Goal: Ask a question: Seek information or help from site administrators or community

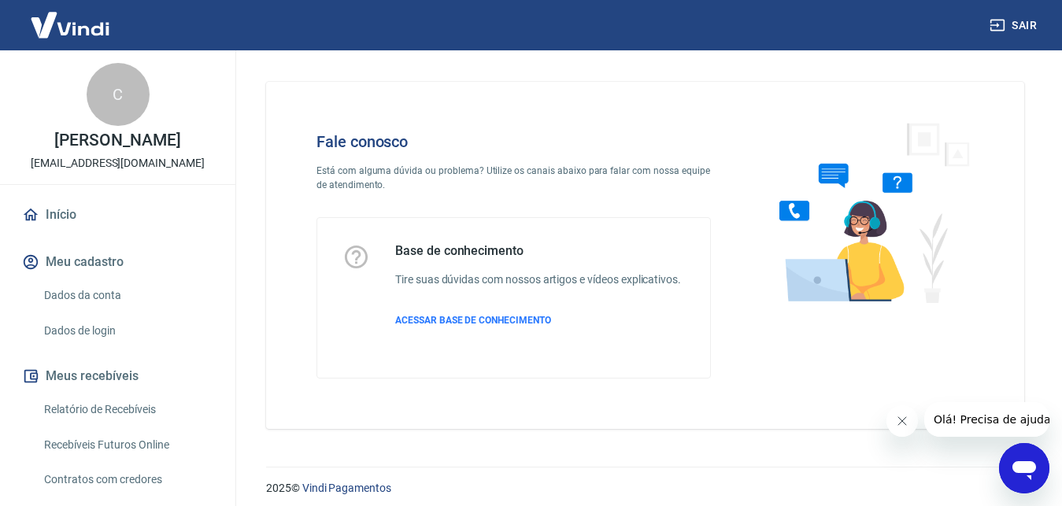
click at [1026, 462] on icon "Abrir janela de mensagens" at bounding box center [1024, 470] width 24 height 19
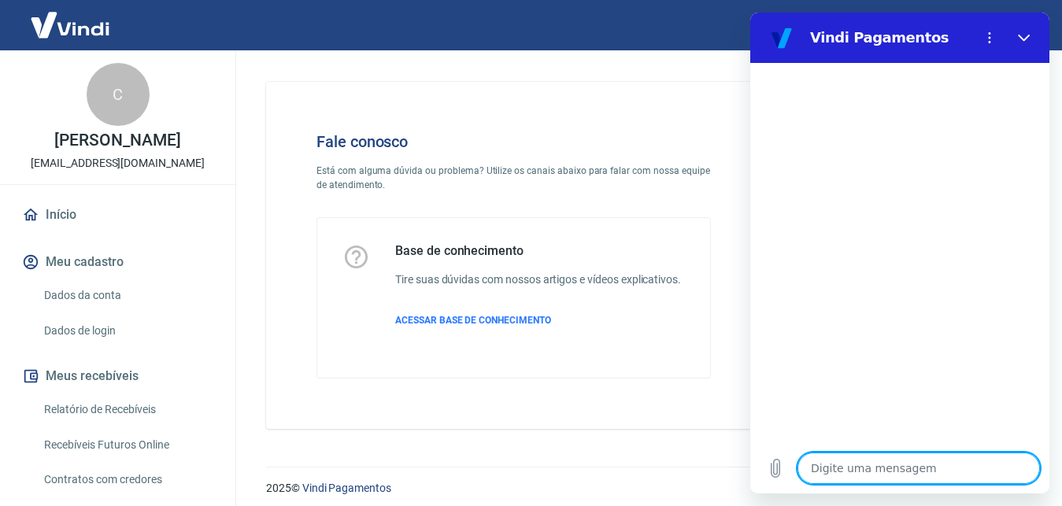
click at [898, 460] on textarea at bounding box center [918, 468] width 242 height 31
type textarea "o"
type textarea "x"
type textarea "oi"
type textarea "x"
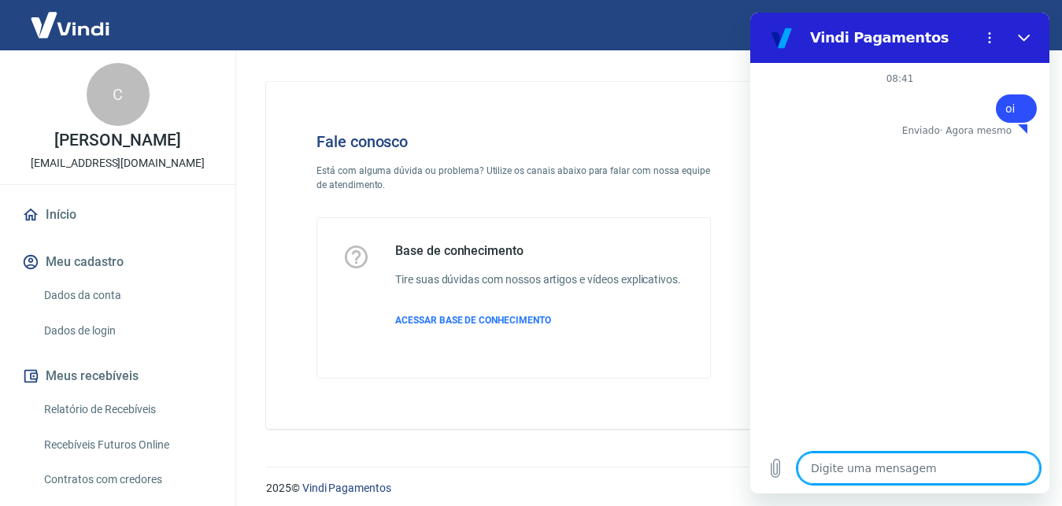
type textarea "x"
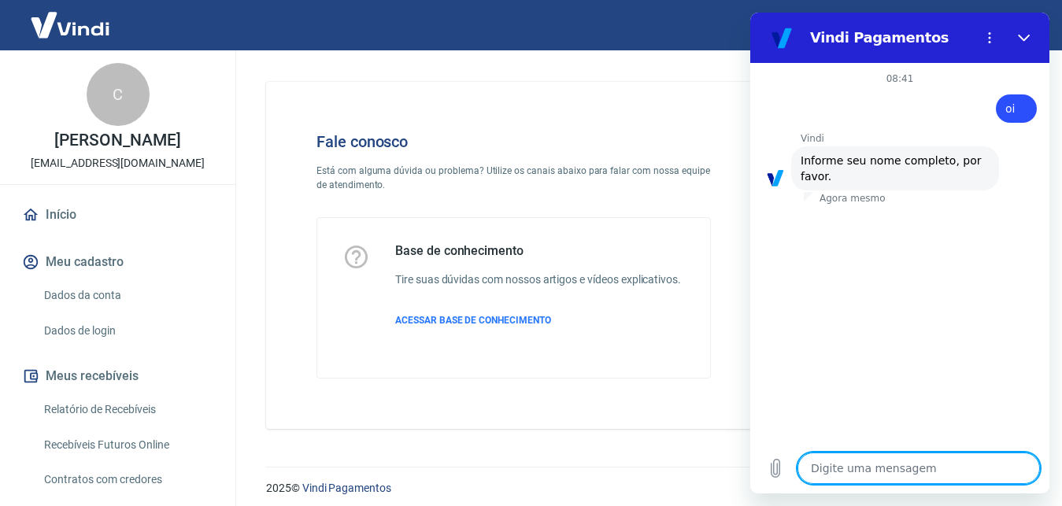
type textarea "c"
type textarea "x"
type textarea "ca"
type textarea "x"
type textarea "car"
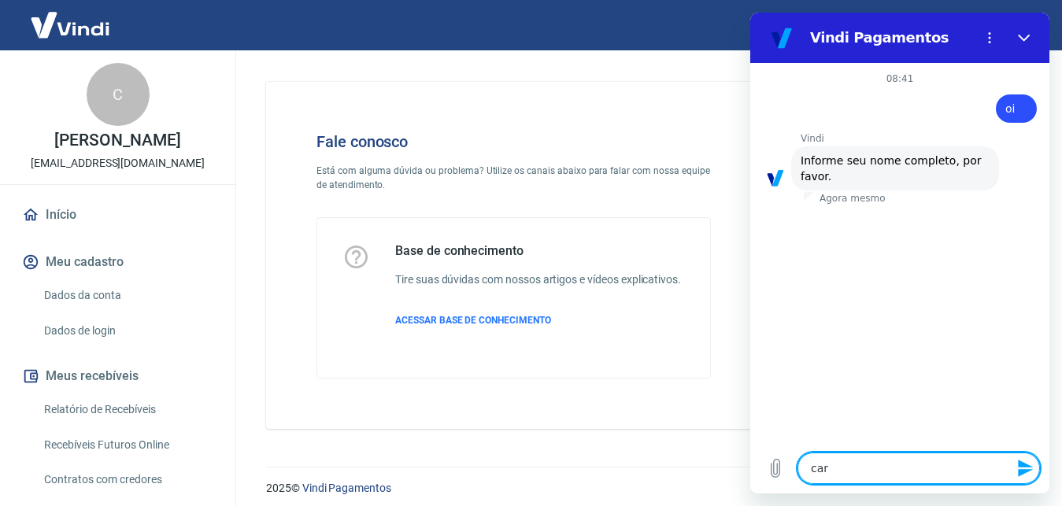
type textarea "x"
type textarea "[PERSON_NAME]"
type textarea "x"
type textarea "carlo"
type textarea "x"
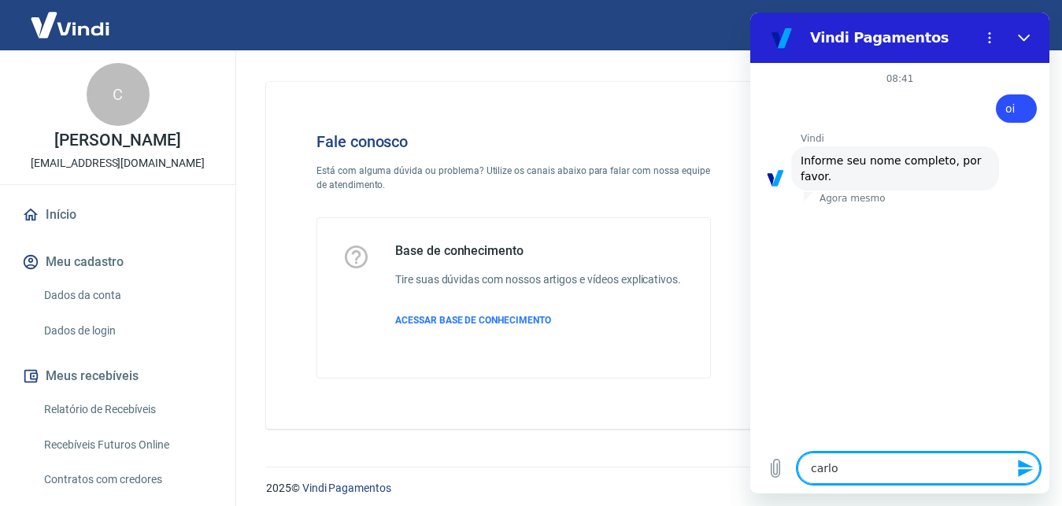
type textarea "[PERSON_NAME]"
type textarea "x"
type textarea "[PERSON_NAME]"
type textarea "x"
type textarea "[PERSON_NAME]"
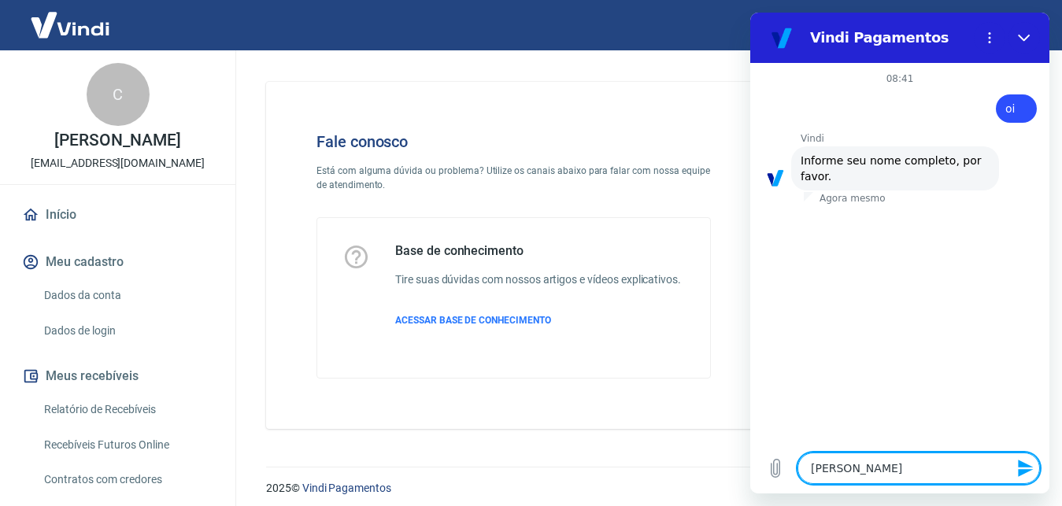
type textarea "x"
type textarea "[PERSON_NAME]"
type textarea "x"
type textarea "[PERSON_NAME]"
type textarea "x"
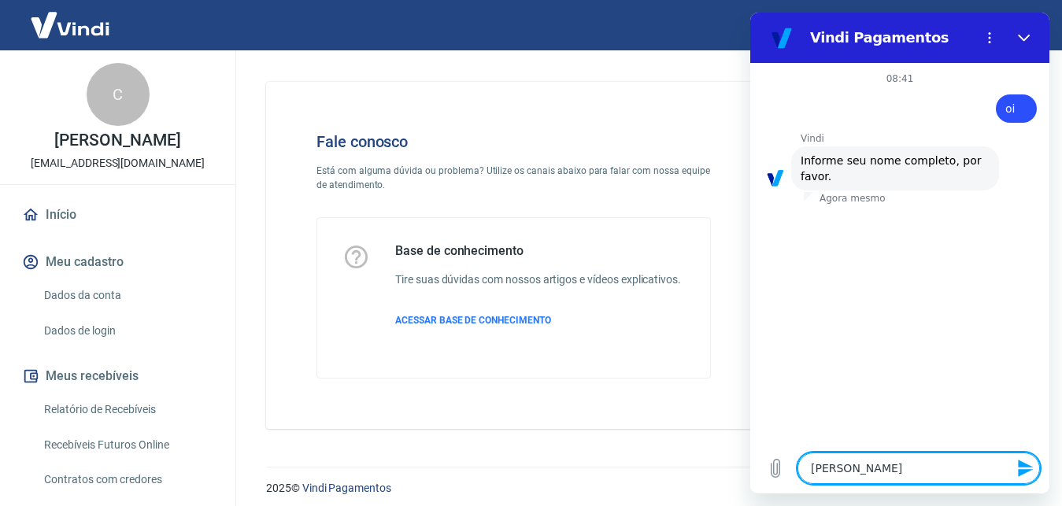
type textarea "[PERSON_NAME]"
type textarea "x"
type textarea "[PERSON_NAME]"
type textarea "x"
type textarea "[PERSON_NAME]"
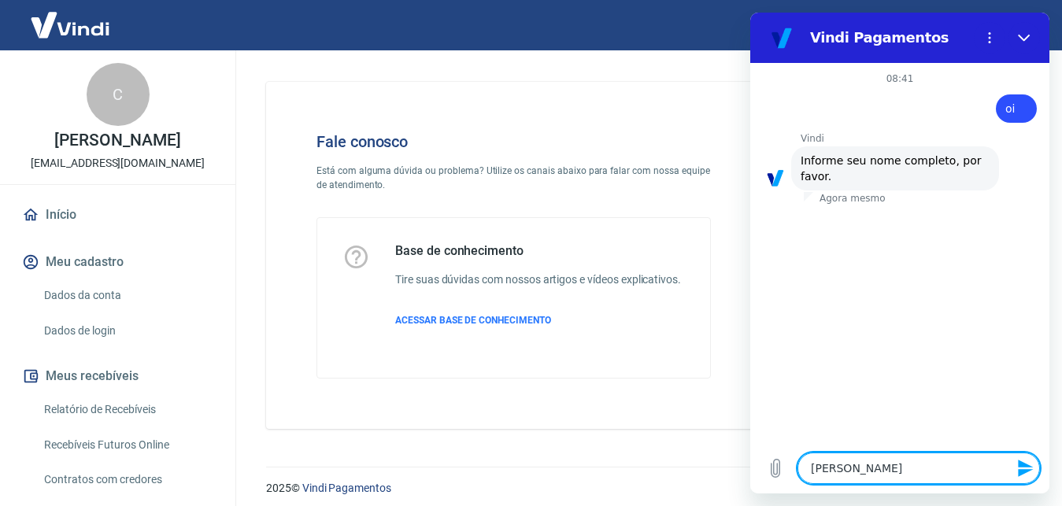
type textarea "x"
type textarea "[PERSON_NAME]"
type textarea "x"
type textarea "[PERSON_NAME]"
type textarea "x"
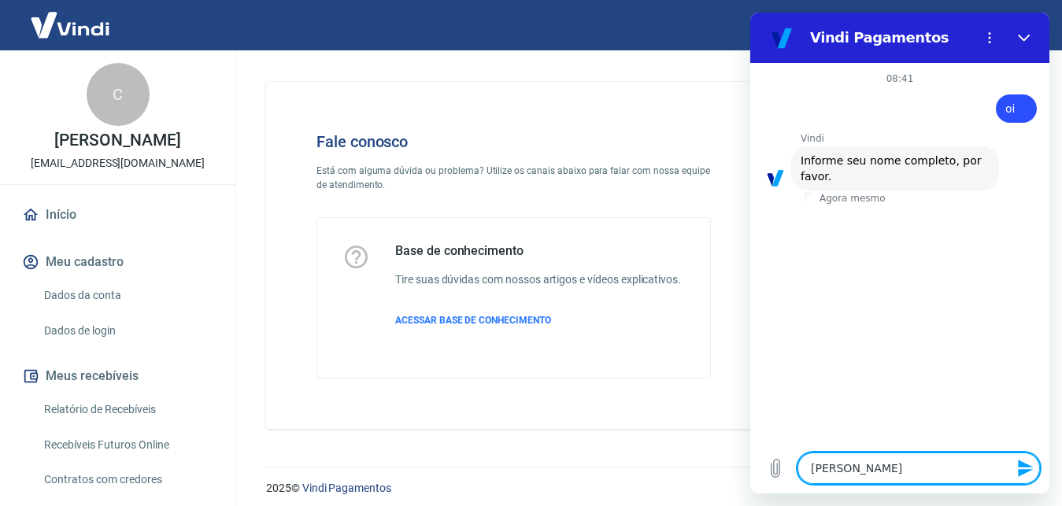
type textarea "[PERSON_NAME]"
type textarea "x"
type textarea "[PERSON_NAME]"
type textarea "x"
type textarea "[PERSON_NAME]"
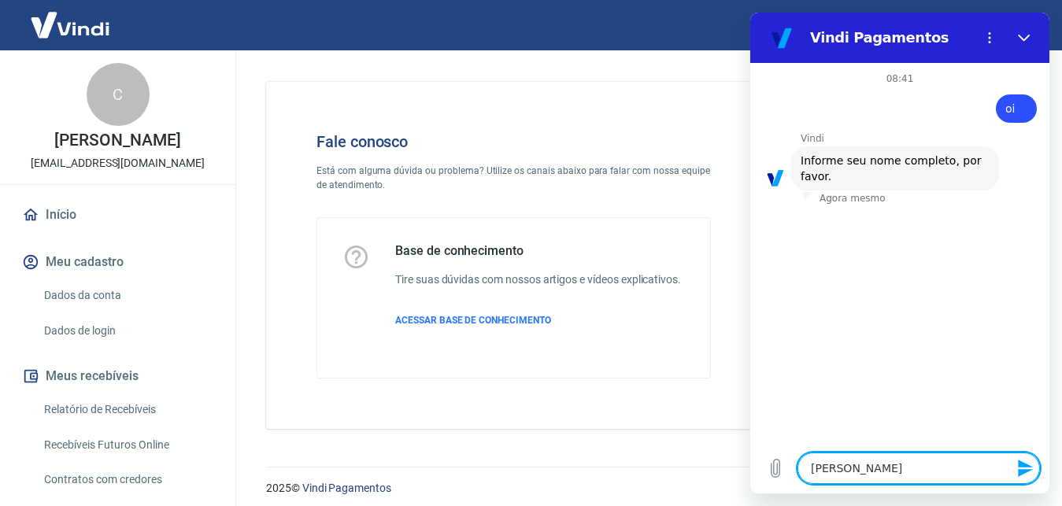
type textarea "x"
type textarea "[PERSON_NAME]"
type textarea "x"
type textarea "[PERSON_NAME]"
type textarea "x"
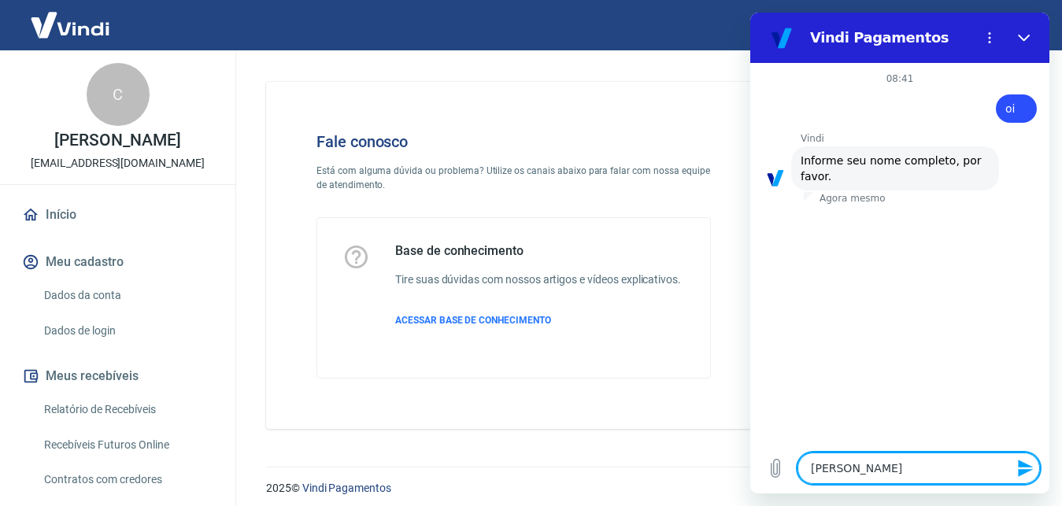
type textarea "[PERSON_NAME]"
type textarea "x"
type textarea "[PERSON_NAME]"
type textarea "x"
type textarea "[PERSON_NAME]"
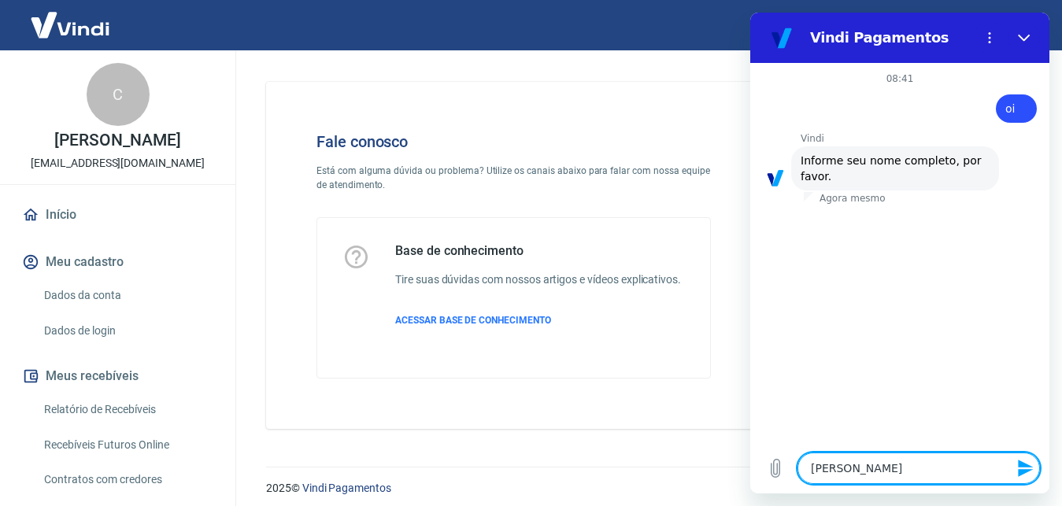
type textarea "x"
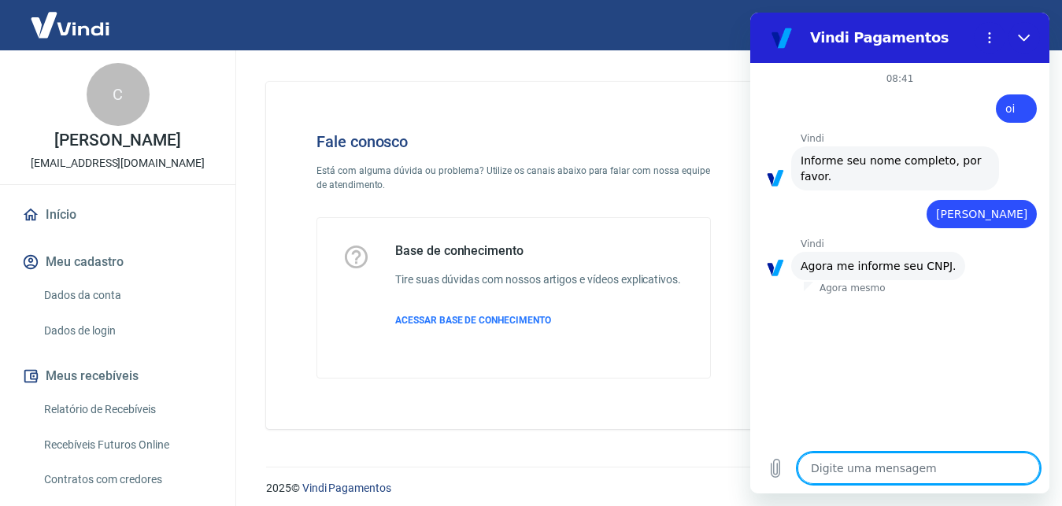
type textarea "x"
paste textarea "10.639.994/0001-44"
type textarea "10.639.994/0001-44"
type textarea "x"
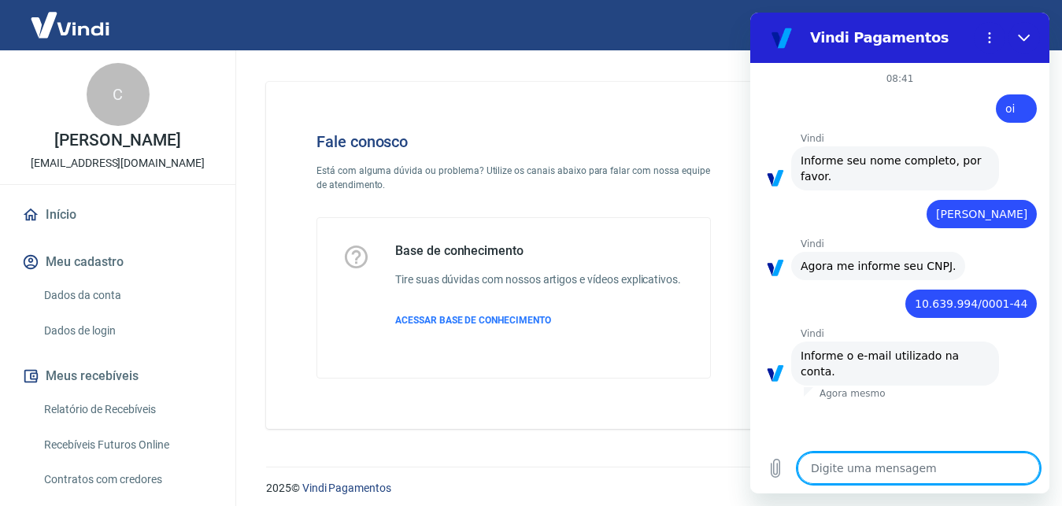
type textarea "x"
paste textarea "[EMAIL_ADDRESS][DOMAIN_NAME]"
type textarea "[EMAIL_ADDRESS][DOMAIN_NAME]"
type textarea "x"
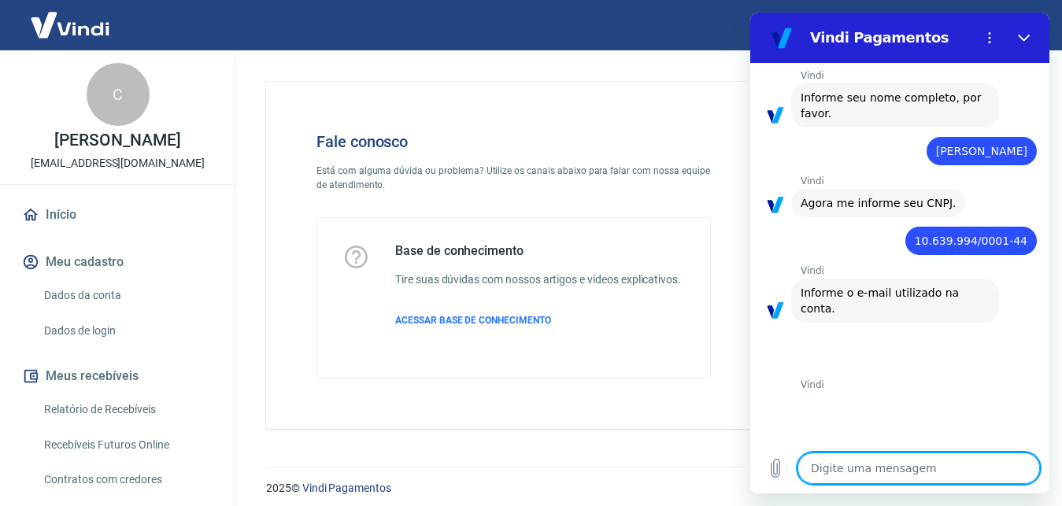
scroll to position [392, 0]
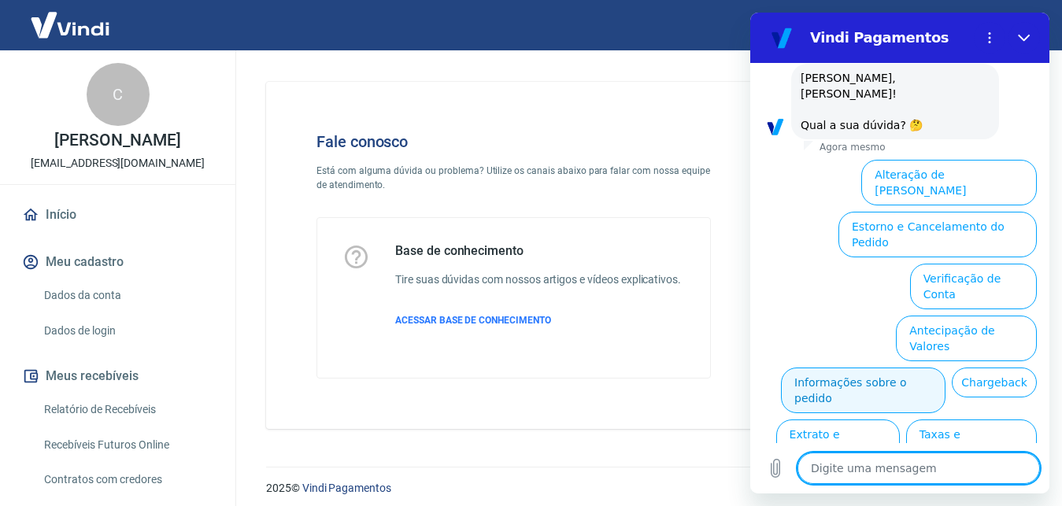
click at [945, 368] on button "Informações sobre o pedido" at bounding box center [863, 391] width 164 height 46
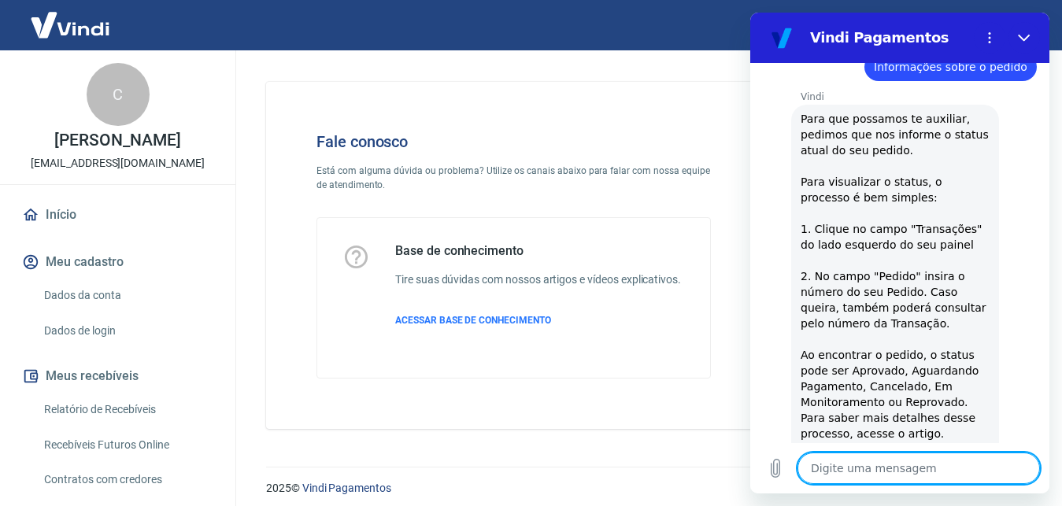
scroll to position [600, 0]
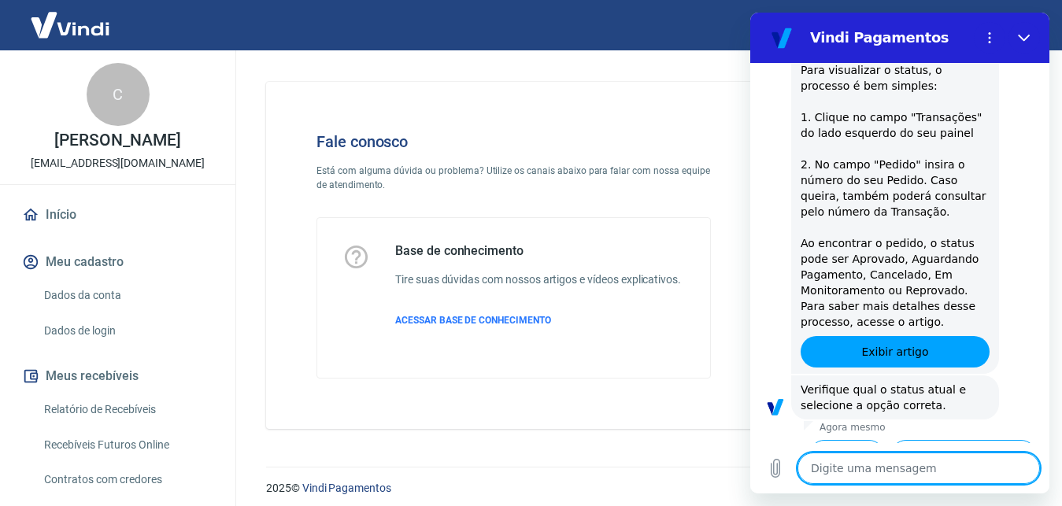
click at [967, 492] on button "Em Monitoramento" at bounding box center [976, 515] width 122 height 46
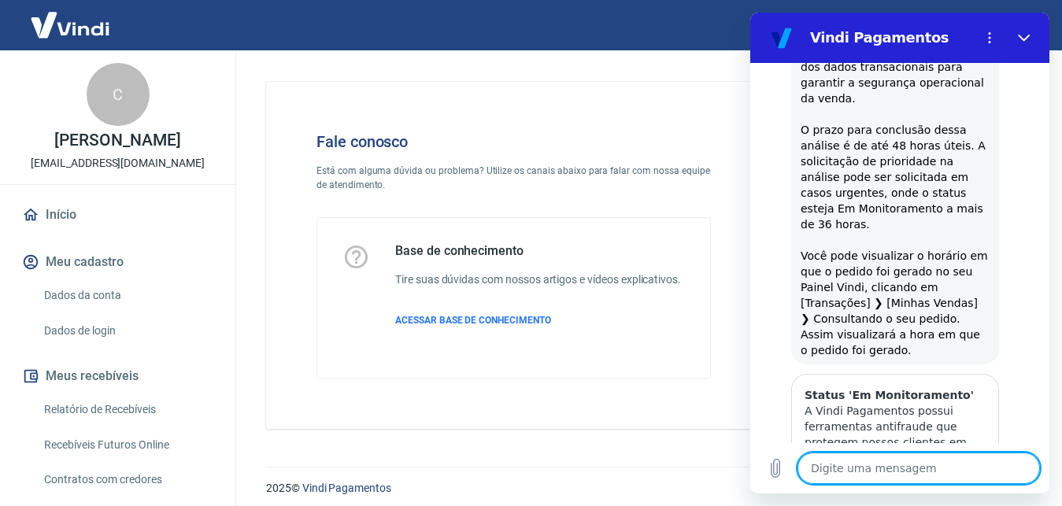
scroll to position [1250, 0]
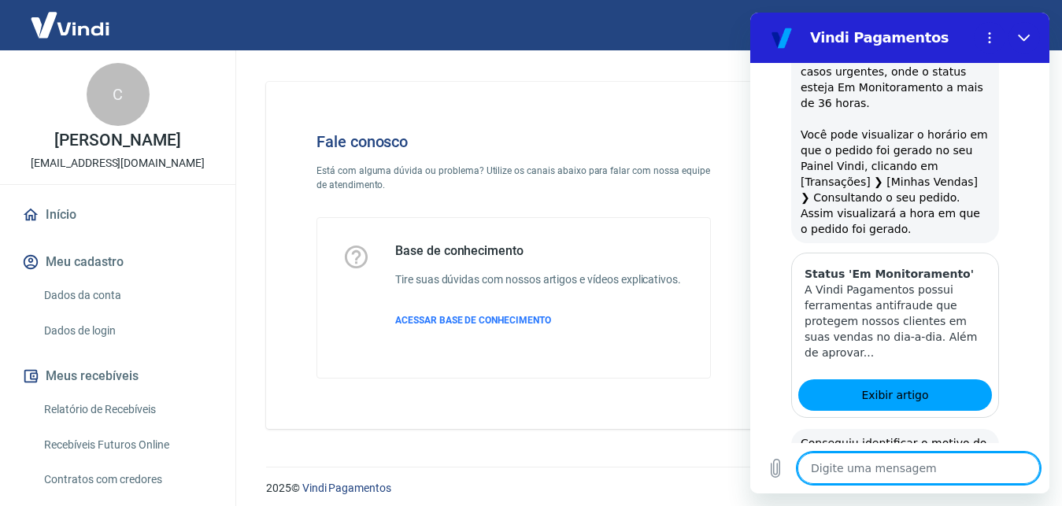
scroll to position [1299, 0]
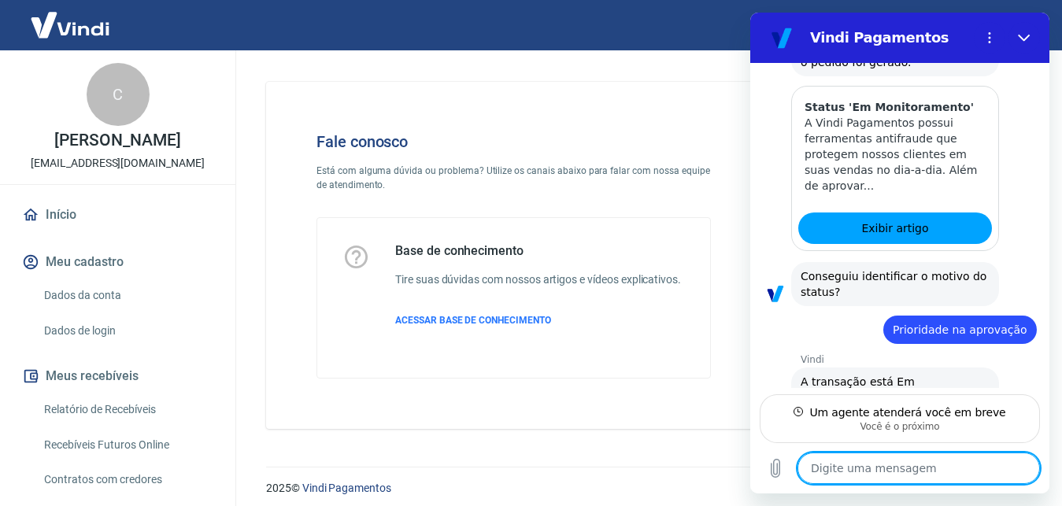
scroll to position [1410, 0]
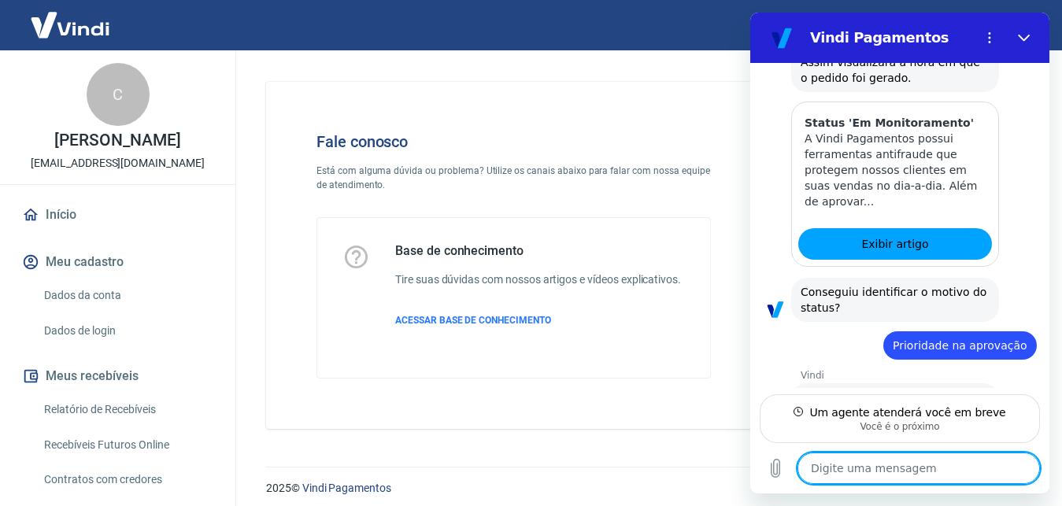
type textarea "x"
paste textarea "223602499"
type textarea "223602499"
type textarea "x"
type textarea "223602499"
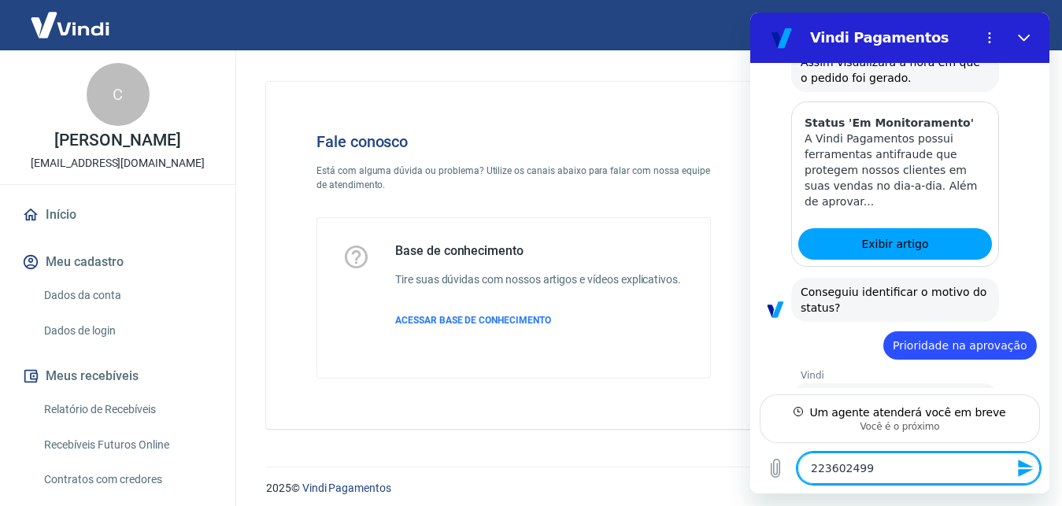
click at [915, 476] on textarea "223602499" at bounding box center [918, 468] width 242 height 31
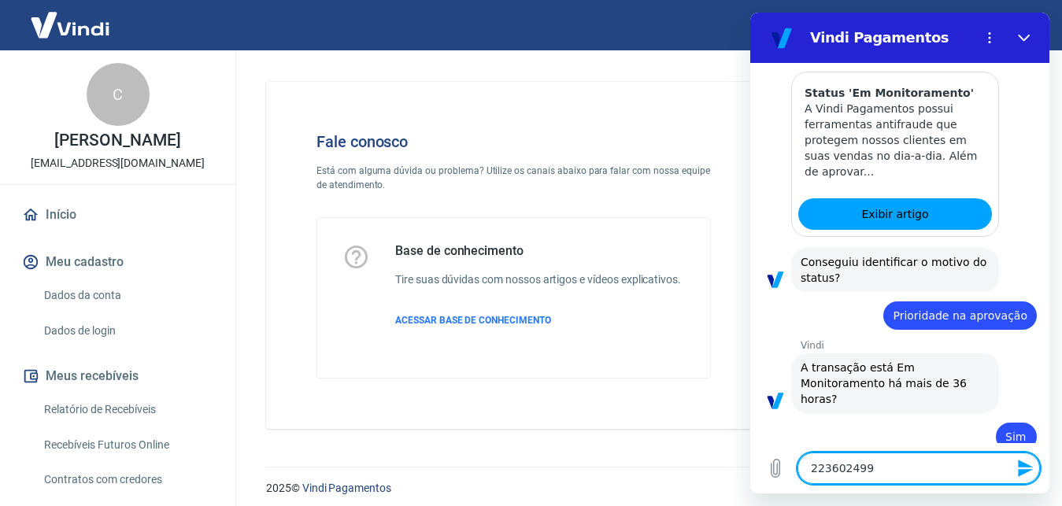
type textarea "x"
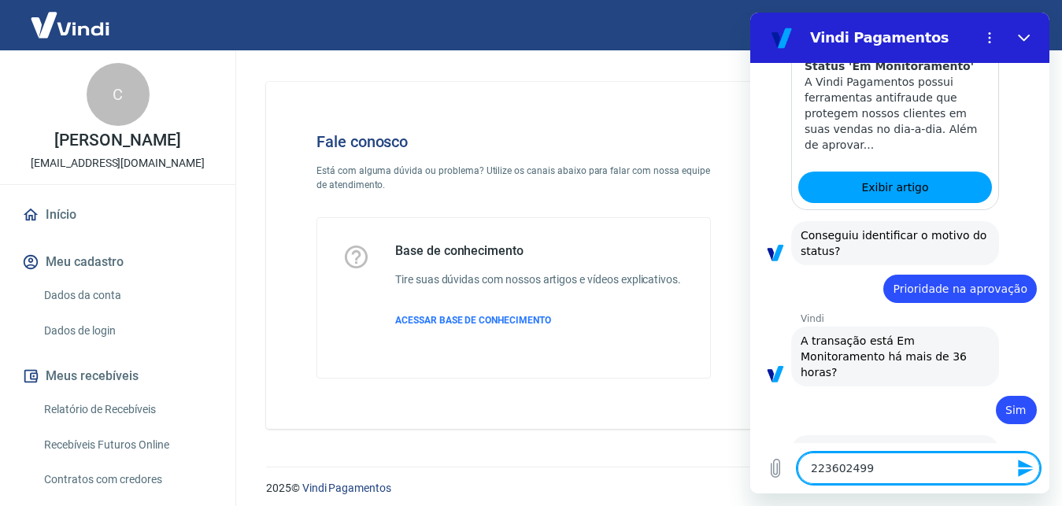
scroll to position [1470, 0]
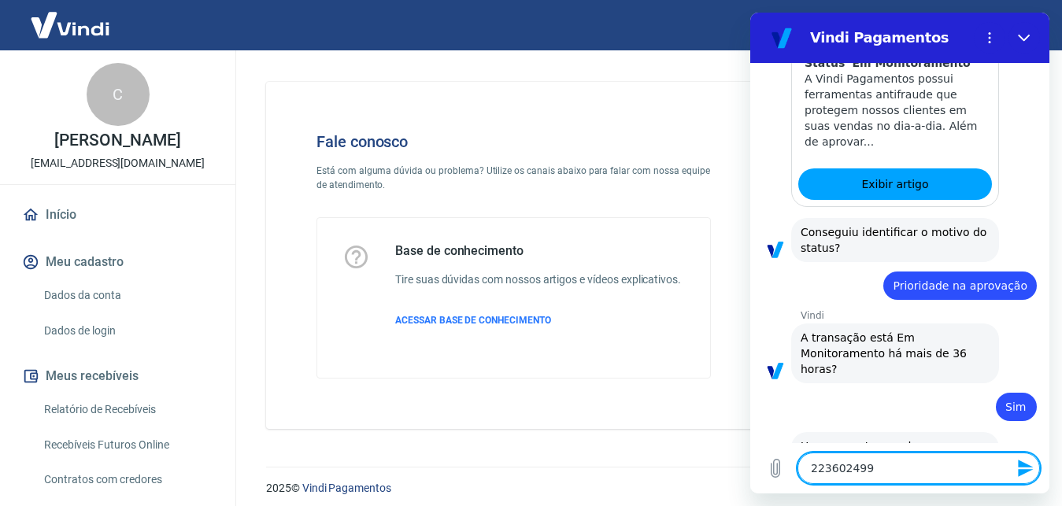
type textarea "22360249"
type textarea "x"
type textarea "2236024"
type textarea "x"
type textarea "223602"
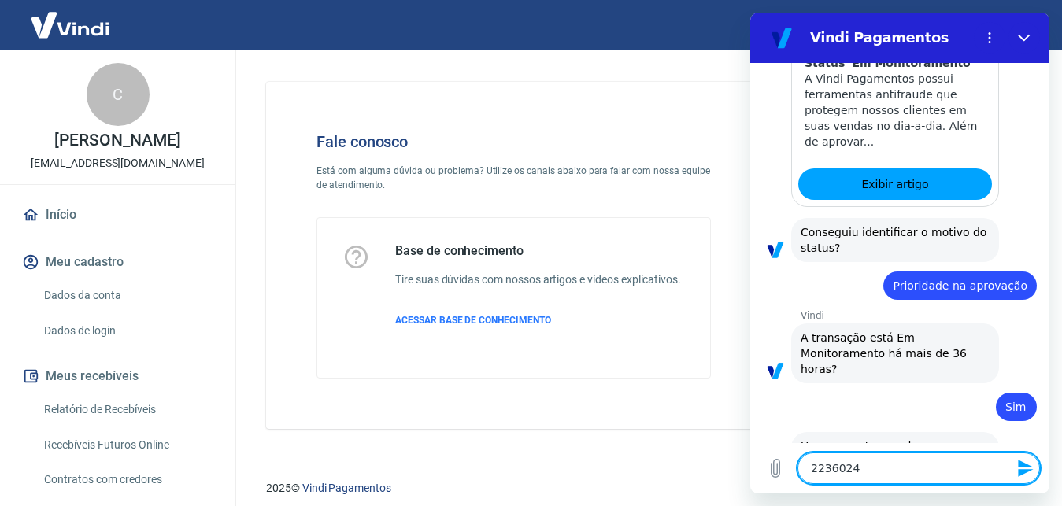
type textarea "x"
type textarea "22360"
type textarea "x"
type textarea "2236"
type textarea "x"
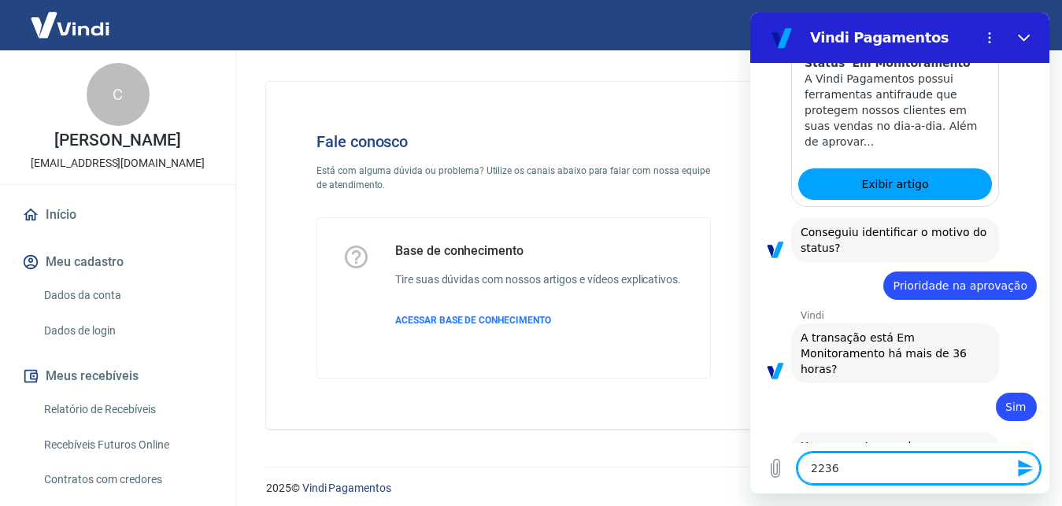
type textarea "223"
type textarea "x"
type textarea "22"
type textarea "x"
type textarea "2"
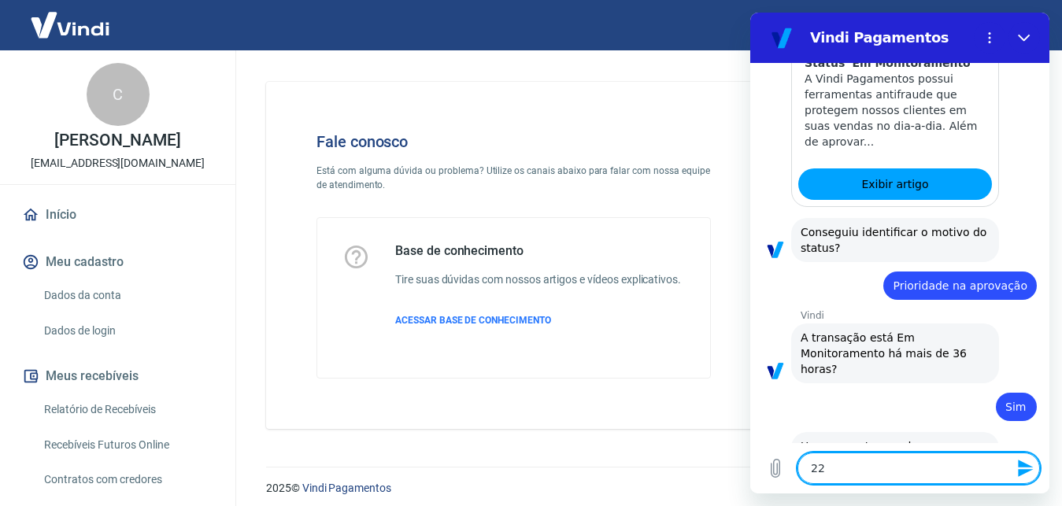
type textarea "x"
type textarea "m"
type textarea "x"
type textarea "me"
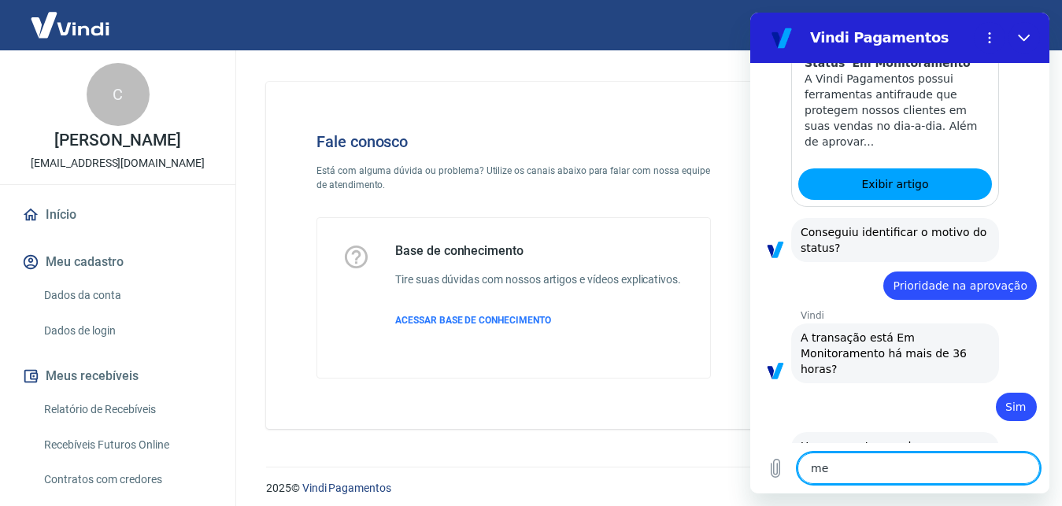
type textarea "x"
type textarea "meu"
type textarea "x"
type textarea "meu"
type textarea "x"
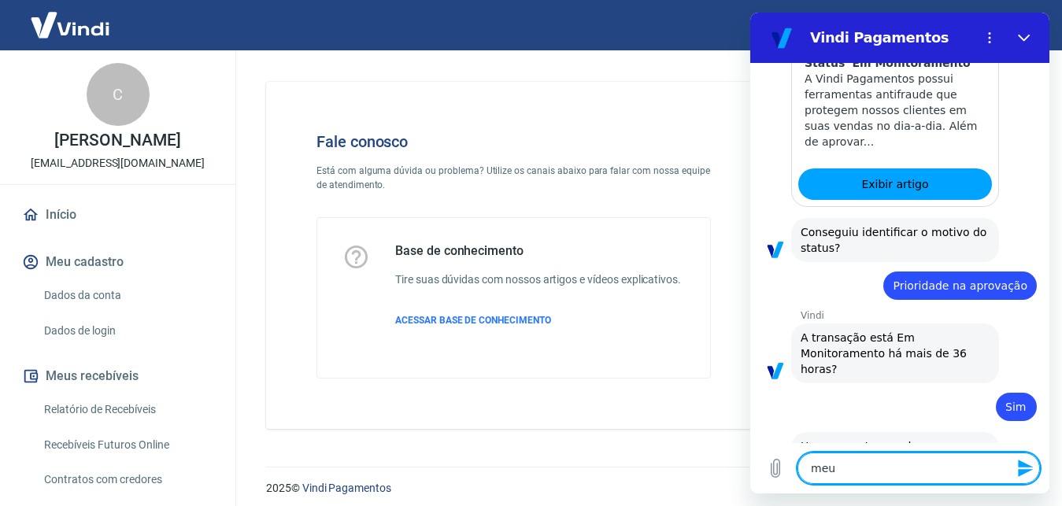
type textarea "meu n"
type textarea "x"
type textarea "meu no"
type textarea "x"
type textarea "meu nom"
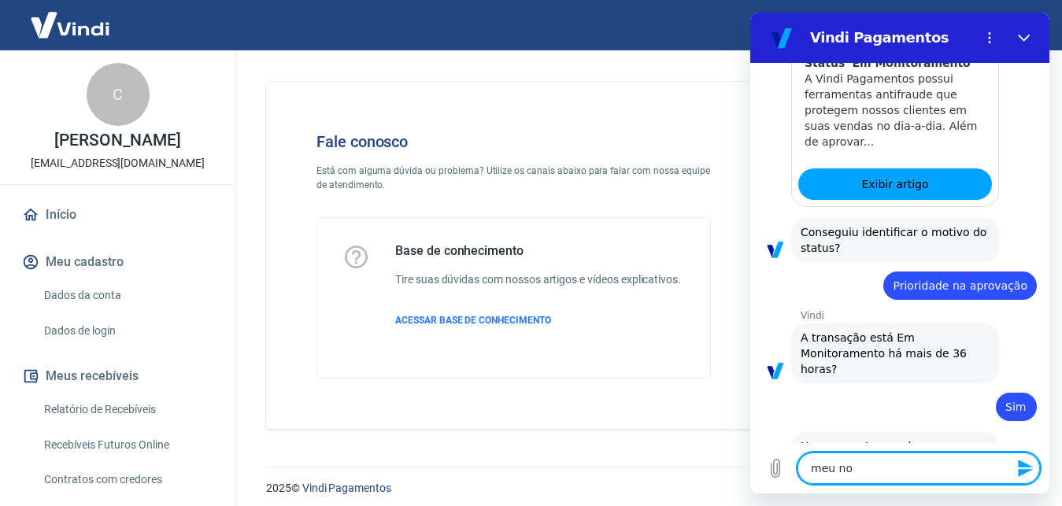
type textarea "x"
type textarea "meu nome"
type textarea "x"
type textarea "meu nome"
type textarea "x"
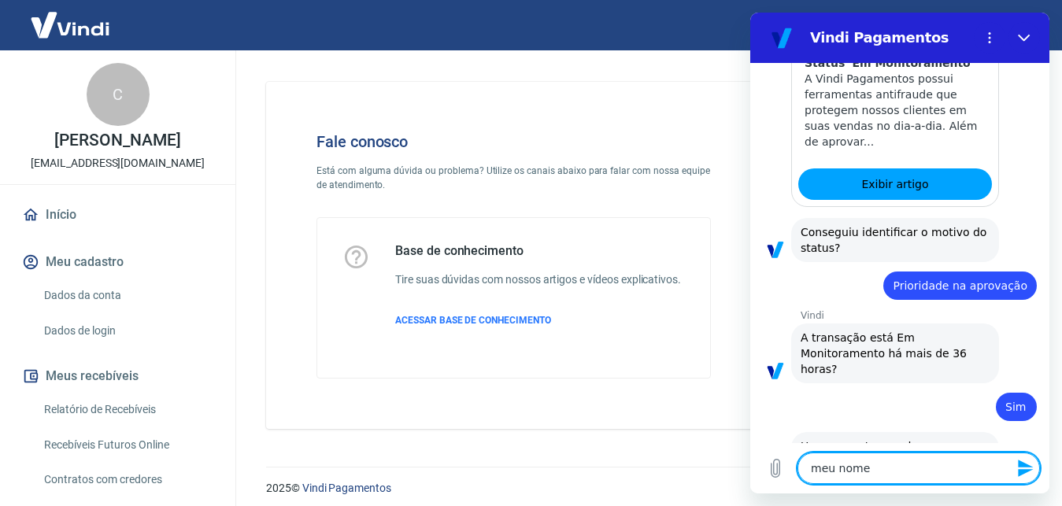
type textarea "meu nome é"
type textarea "x"
type textarea "meu nome é"
type textarea "x"
type textarea "meu nome é c"
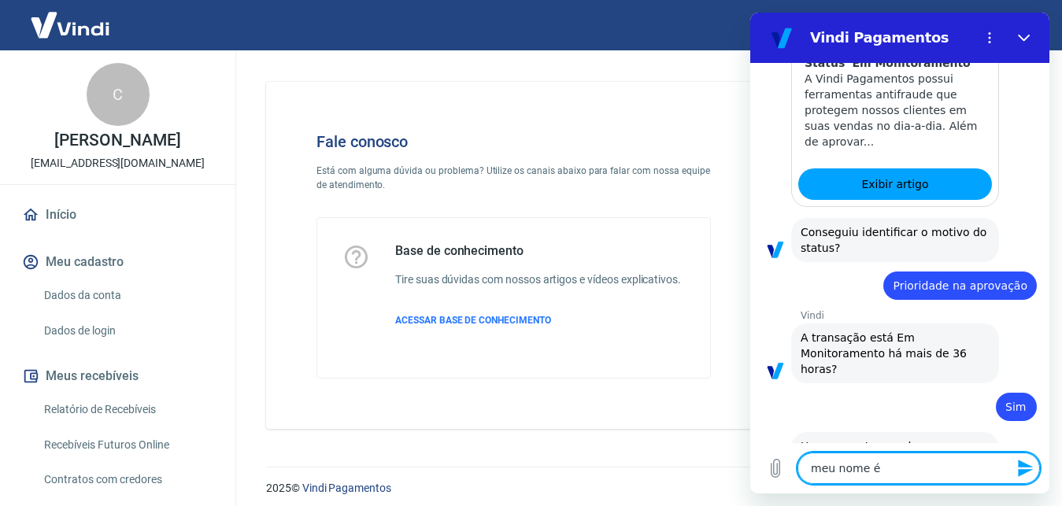
type textarea "x"
type textarea "meu nome é ca"
type textarea "x"
type textarea "meu nome é car"
type textarea "x"
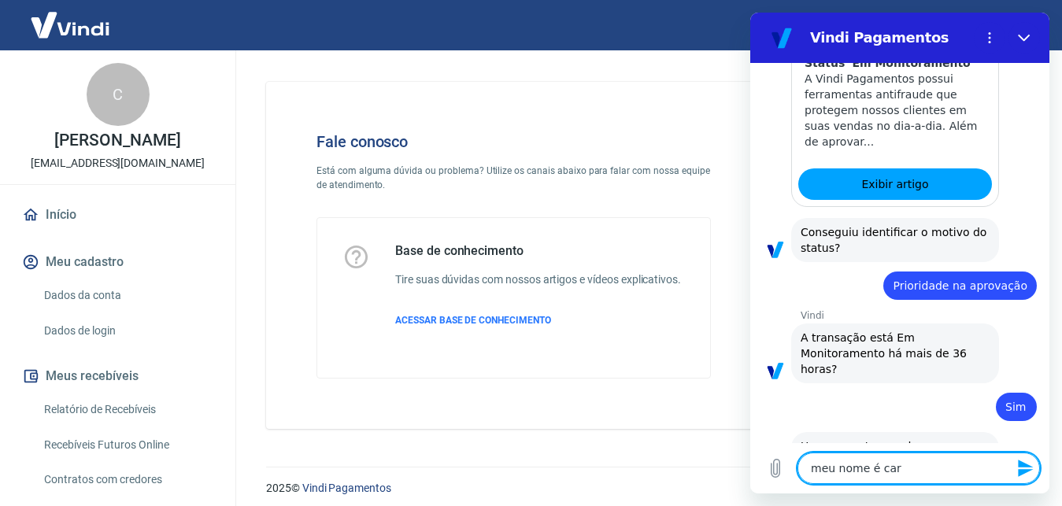
type textarea "meu nome é [PERSON_NAME]"
type textarea "x"
type textarea "meu nome é [PERSON_NAME]"
type textarea "x"
type textarea "meu nome é [PERSON_NAME]"
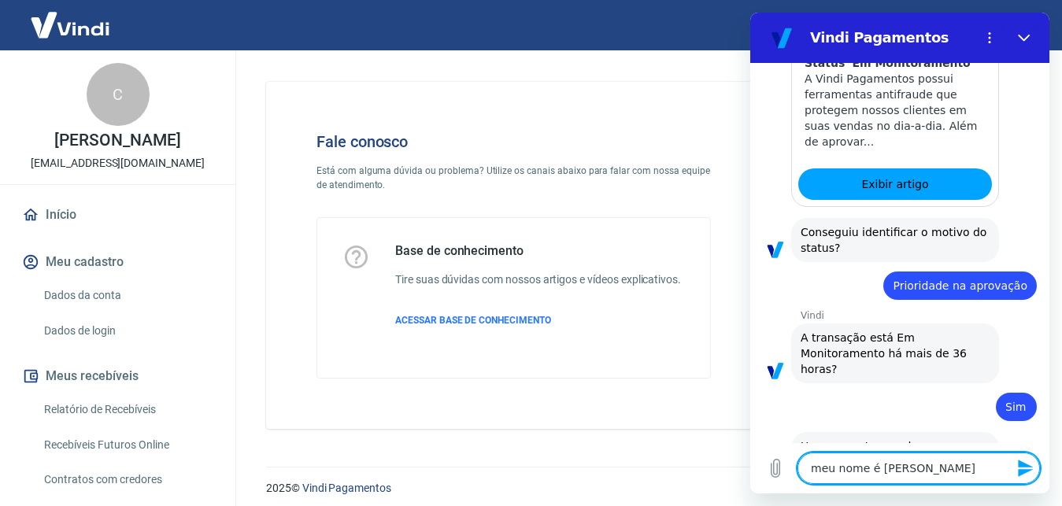
type textarea "x"
type textarea "meu nome é [PERSON_NAME]"
type textarea "x"
type textarea "meu nome é [PERSON_NAME]"
type textarea "x"
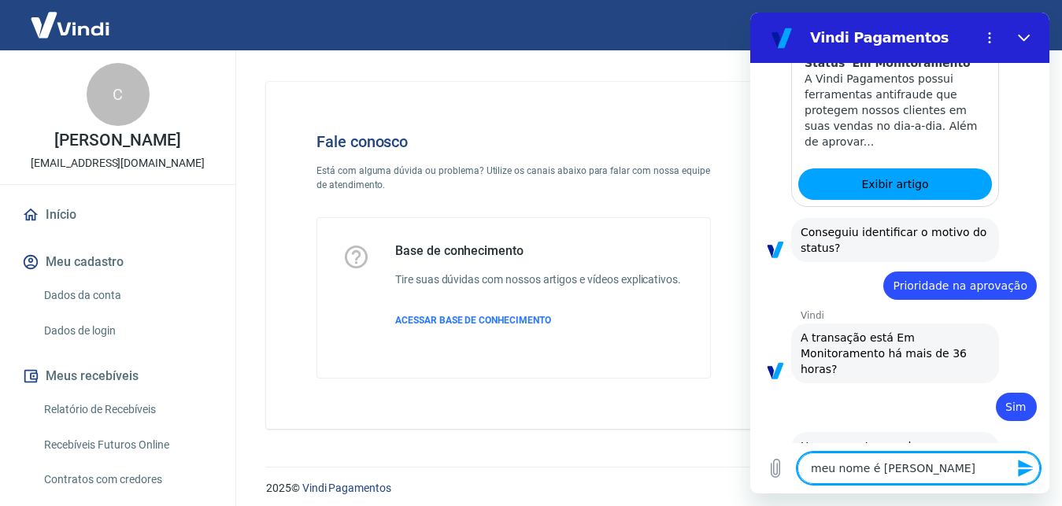
type textarea "meu nome é [PERSON_NAME],"
type textarea "x"
type textarea "meu nome é [PERSON_NAME],"
type textarea "x"
type textarea "meu nome é [PERSON_NAME], p"
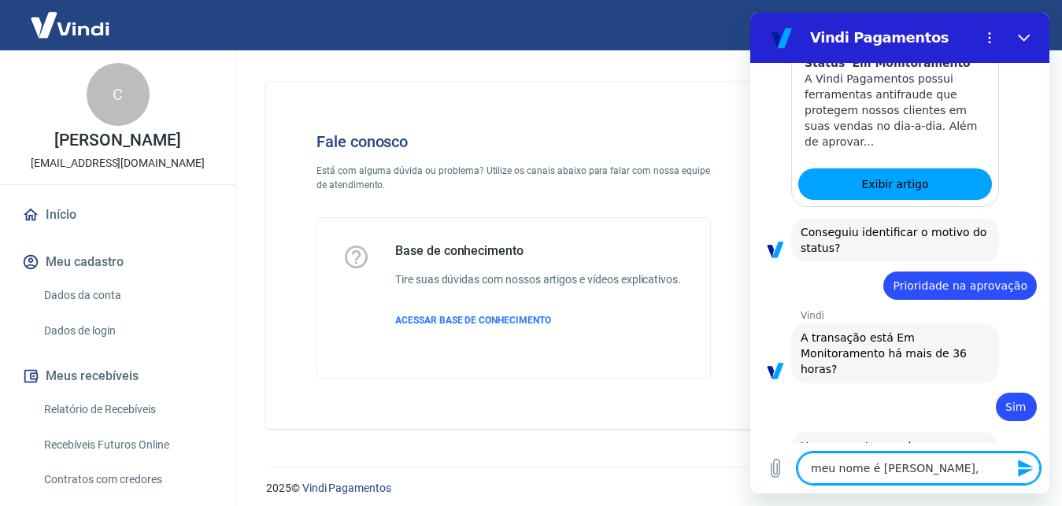
type textarea "x"
type textarea "meu nome é [PERSON_NAME], pr"
type textarea "x"
type textarea "meu nome é [PERSON_NAME], pre"
type textarea "x"
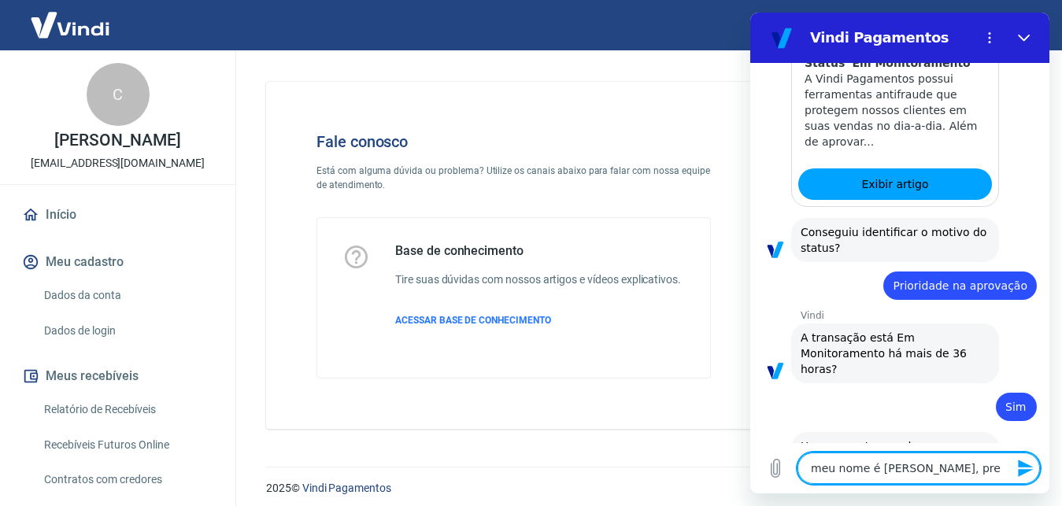
type textarea "meu nome é [PERSON_NAME], prec"
type textarea "x"
type textarea "meu nome é [PERSON_NAME], preci"
type textarea "x"
type textarea "meu nome é [PERSON_NAME], precis"
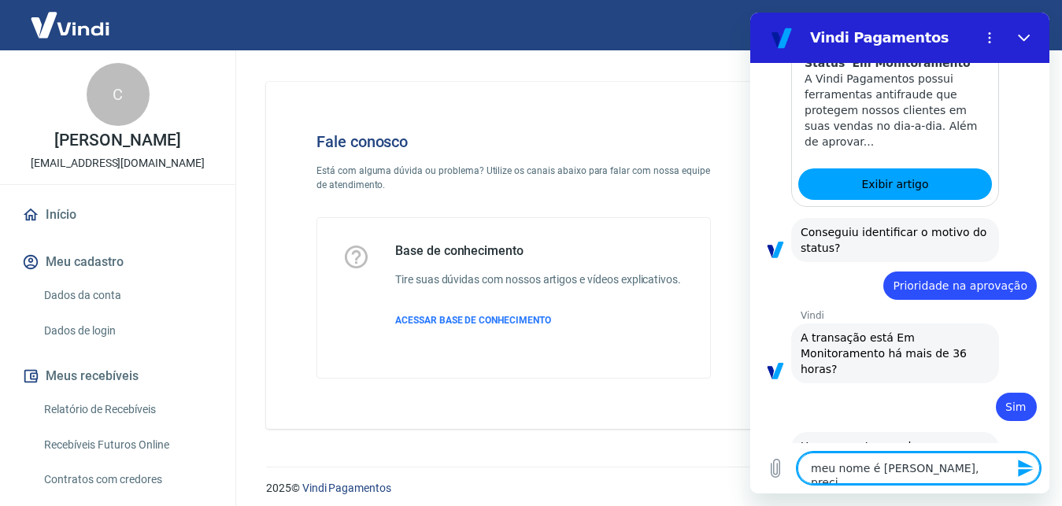
type textarea "x"
type textarea "meu nome é [PERSON_NAME], preciso"
type textarea "x"
type textarea "meu nome é [PERSON_NAME], preciso"
type textarea "x"
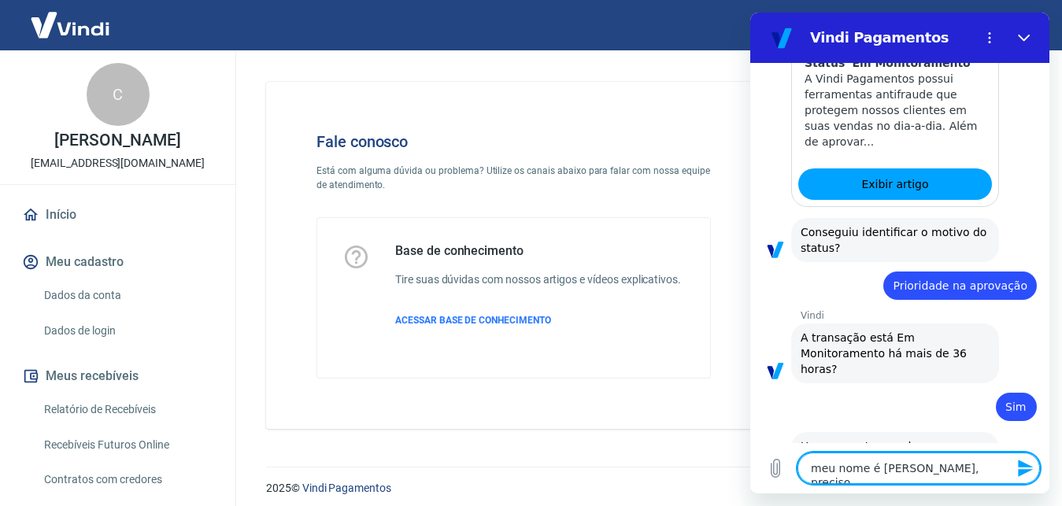
type textarea "meu nome é [PERSON_NAME], preciso d"
type textarea "x"
type textarea "meu nome é [PERSON_NAME], preciso de"
type textarea "x"
type textarea "meu nome é [PERSON_NAME], preciso de"
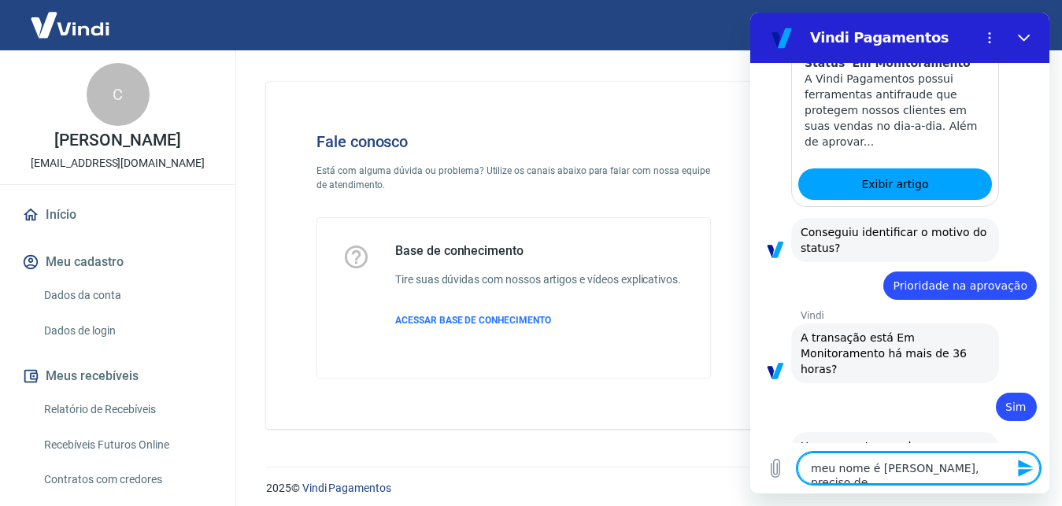
type textarea "x"
type textarea "meu nome é [PERSON_NAME], preciso de p"
type textarea "x"
type textarea "meu nome é [PERSON_NAME], preciso de pr"
type textarea "x"
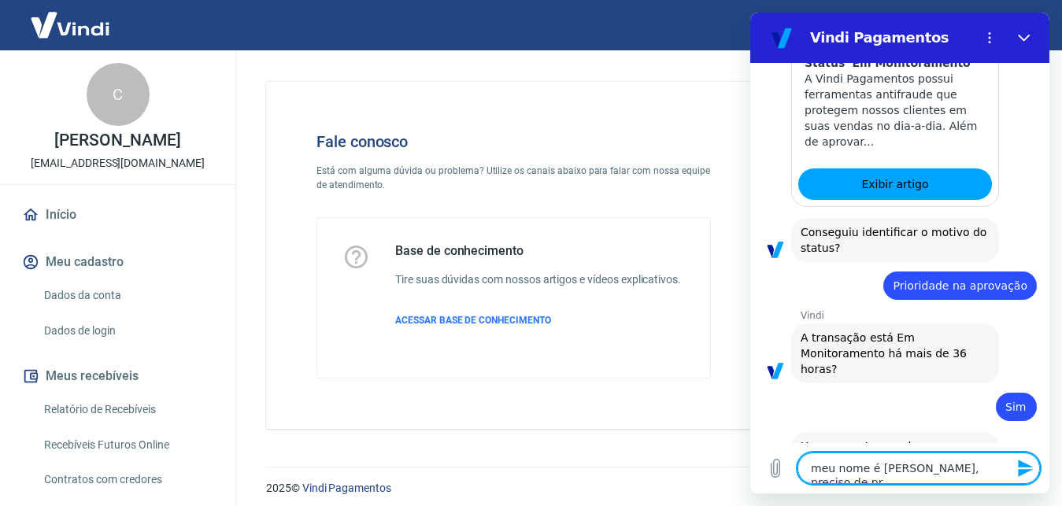
type textarea "meu nome é [PERSON_NAME], preciso de pri"
type textarea "x"
type textarea "meu nome é [PERSON_NAME], preciso de prio"
type textarea "x"
type textarea "meu nome é [PERSON_NAME], preciso de prior"
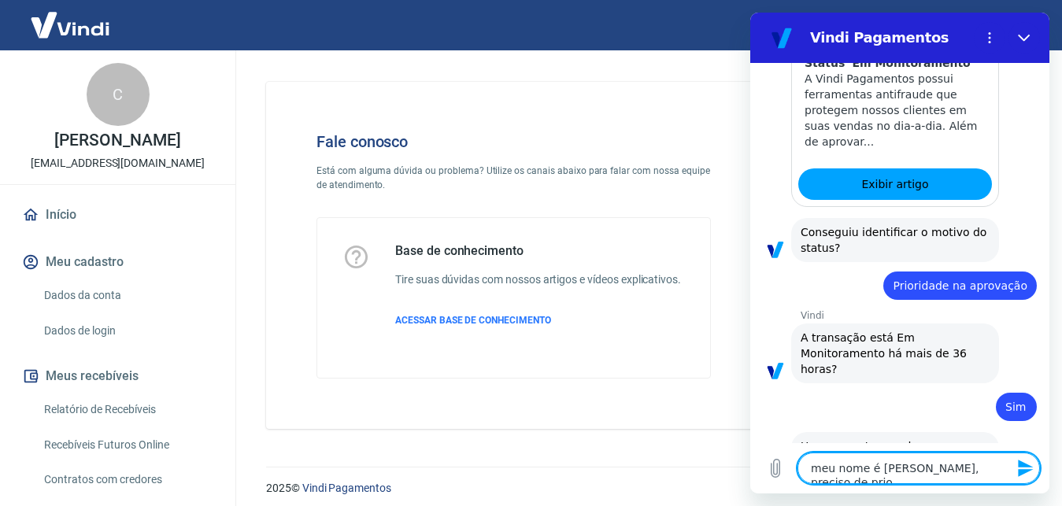
type textarea "x"
type textarea "meu nome é [PERSON_NAME], preciso de priori"
type textarea "x"
type textarea "meu nome é [PERSON_NAME], preciso de priorid"
type textarea "x"
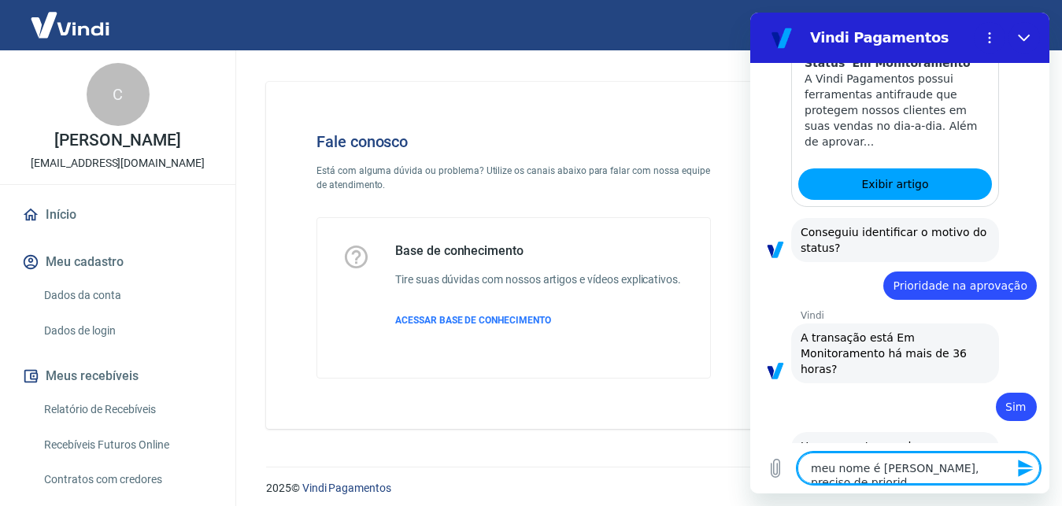
type textarea "meu nome é [PERSON_NAME], preciso de priorida"
type textarea "x"
type textarea "meu nome é [PERSON_NAME], preciso de prioridad"
type textarea "x"
type textarea "meu nome é [PERSON_NAME], preciso de prioridade"
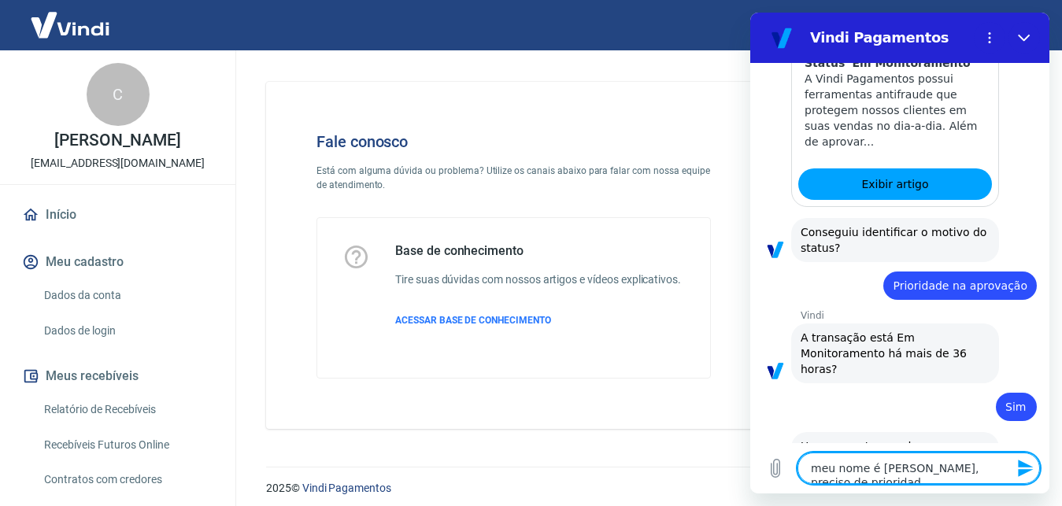
type textarea "x"
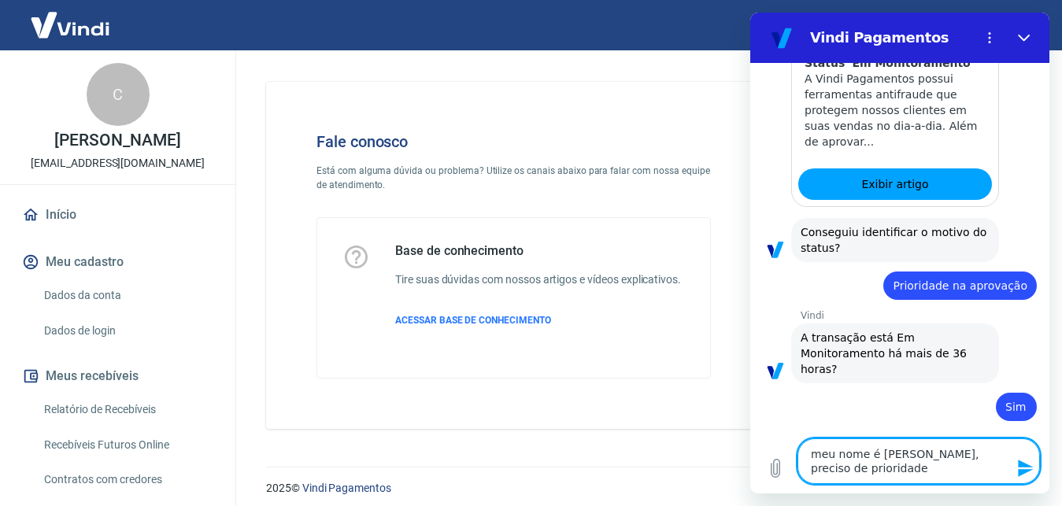
type textarea "meu nome é [PERSON_NAME], preciso de prioridade"
type textarea "x"
type textarea "meu nome é [PERSON_NAME], preciso de prioridade d"
type textarea "x"
type textarea "meu nome é [PERSON_NAME], preciso de prioridade de"
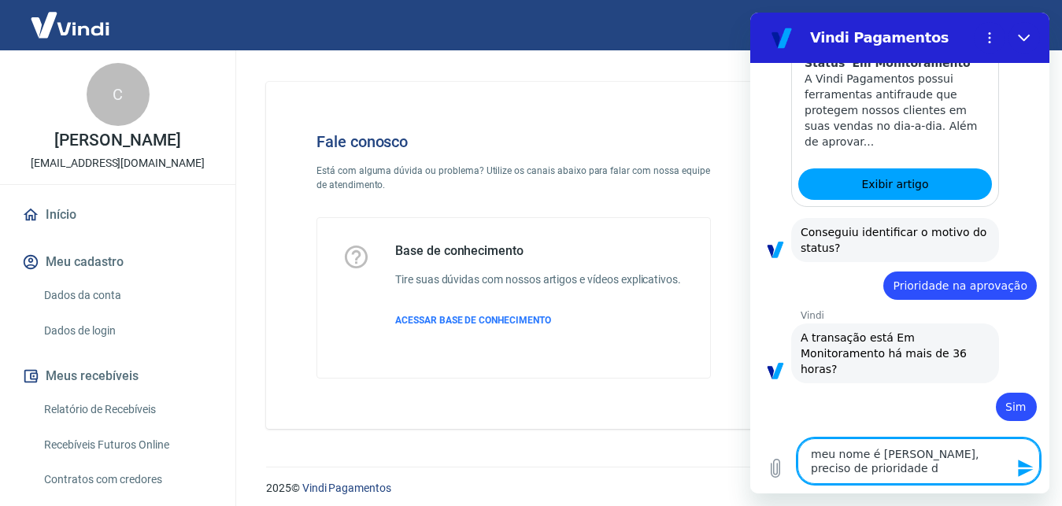
type textarea "x"
type textarea "meu nome é [PERSON_NAME], preciso de prioridade de"
type textarea "x"
type textarea "meu nome é [PERSON_NAME], preciso de prioridade de a"
type textarea "x"
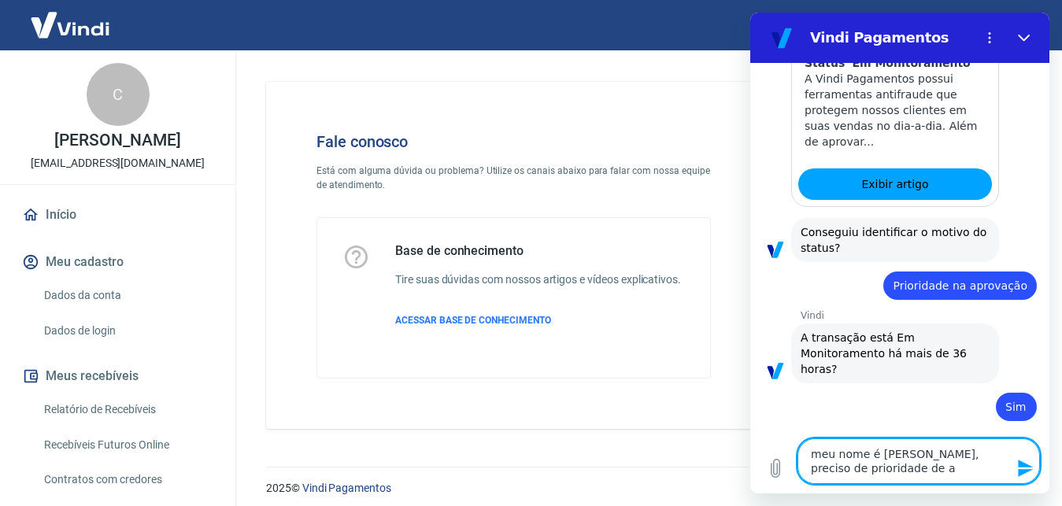
type textarea "meu nome é [PERSON_NAME], preciso de prioridade de ap"
type textarea "x"
type textarea "meu nome é [PERSON_NAME], preciso de prioridade de apr"
type textarea "x"
type textarea "meu nome é [PERSON_NAME], preciso de prioridade de apro"
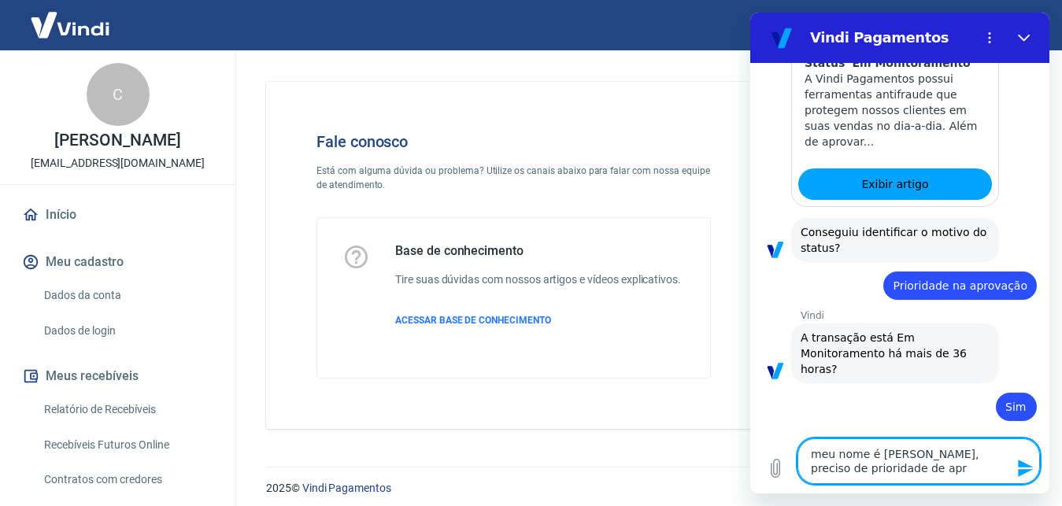
type textarea "x"
type textarea "meu nome é [PERSON_NAME], preciso de prioridade de aprov"
type textarea "x"
type textarea "meu nome é [PERSON_NAME], preciso de prioridade de aprova"
type textarea "x"
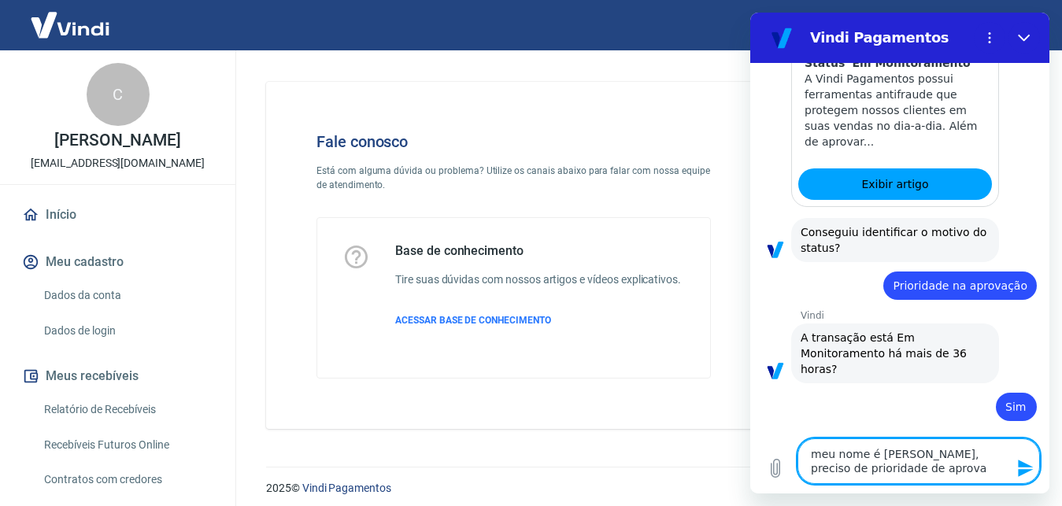
type textarea "meu nome é [PERSON_NAME], preciso de prioridade de aprovaç"
type textarea "x"
type textarea "meu nome é [PERSON_NAME], preciso de prioridade de aprovaçã"
type textarea "x"
type textarea "meu nome é [PERSON_NAME], preciso de prioridade de aprovação"
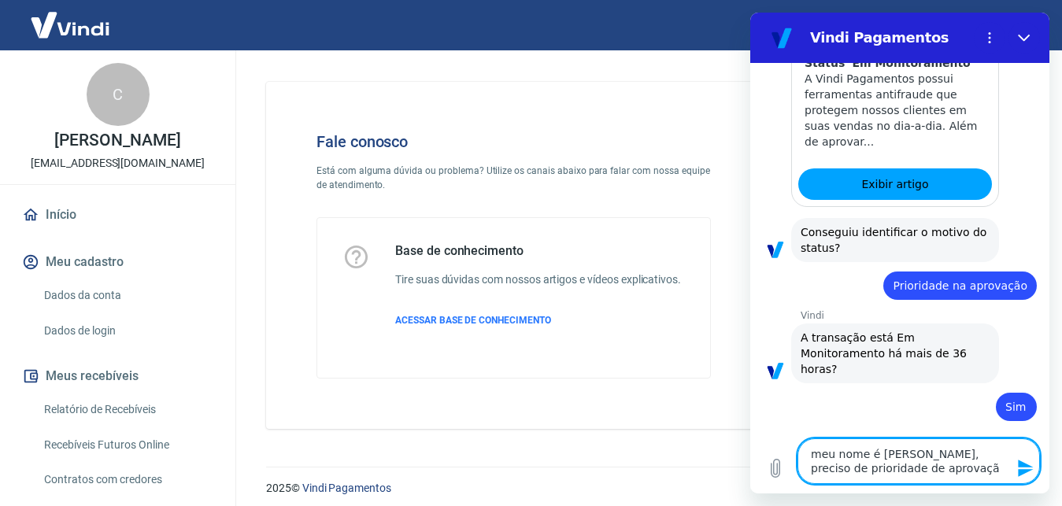
type textarea "x"
type textarea "meu nome é [PERSON_NAME], preciso de prioridade de aprovação"
type textarea "x"
type textarea "meu nome é [PERSON_NAME], preciso de prioridade de aprovação e"
type textarea "x"
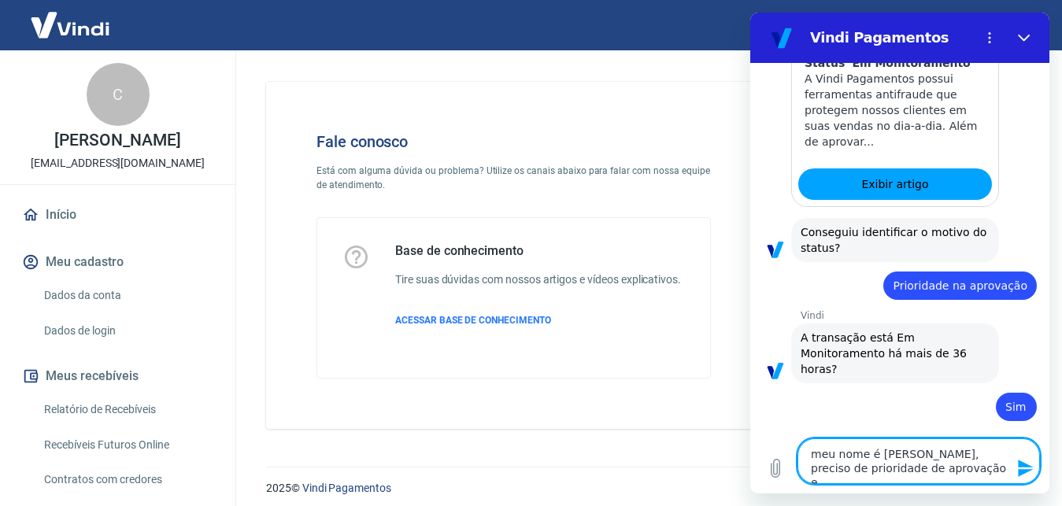
type textarea "meu nome é [PERSON_NAME], preciso de prioridade de aprovação em"
type textarea "x"
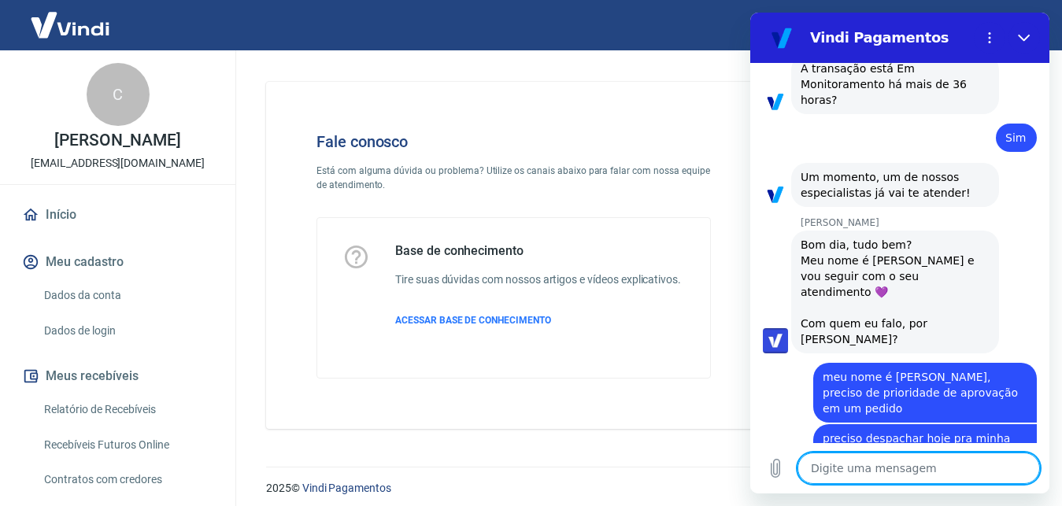
scroll to position [1743, 0]
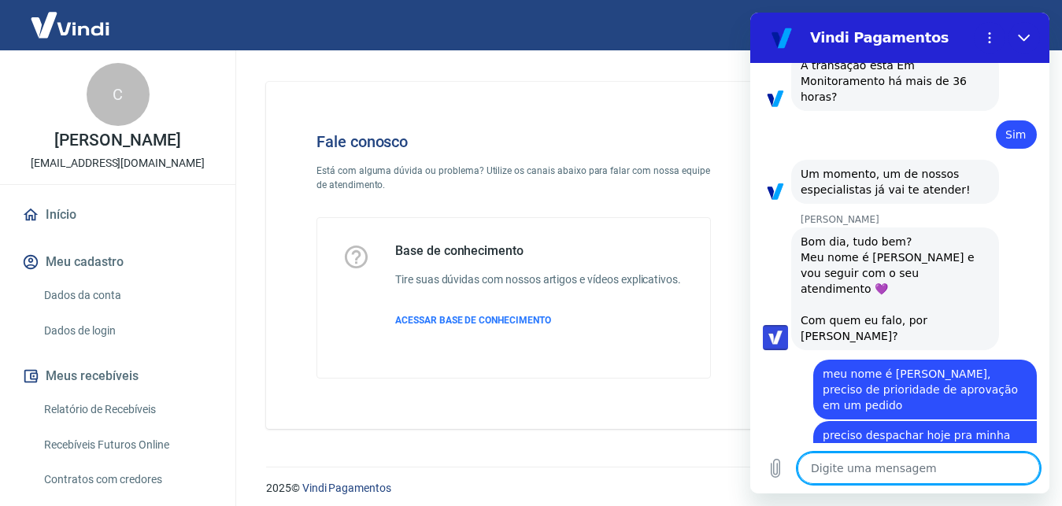
paste textarea "223602499"
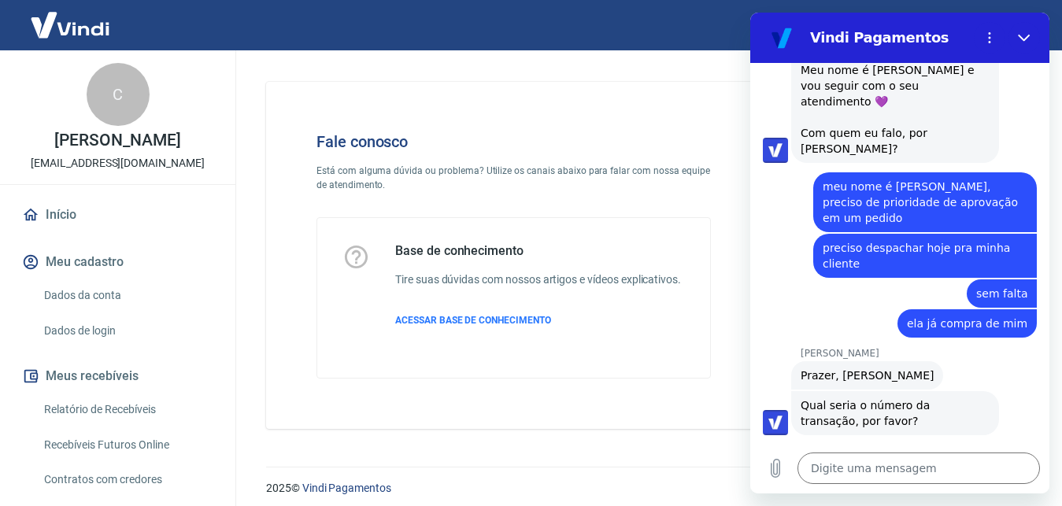
scroll to position [1982, 0]
